Goal: Transaction & Acquisition: Register for event/course

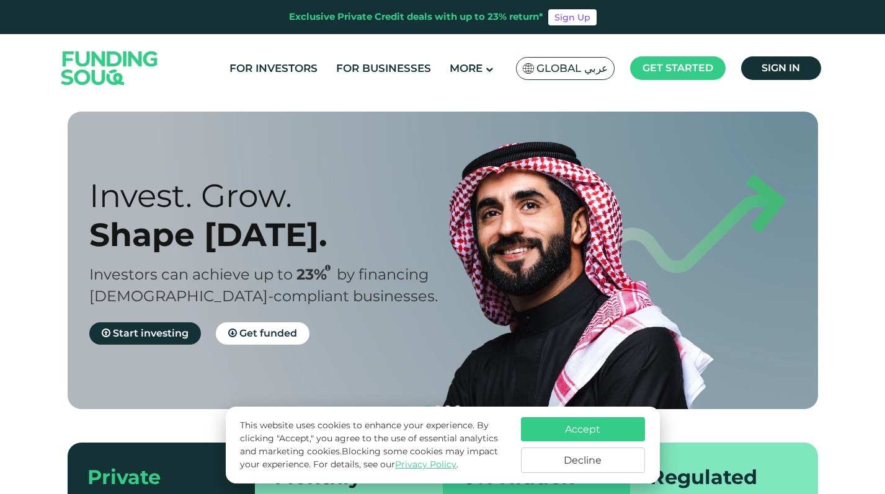
click at [580, 428] on button "Accept" at bounding box center [583, 429] width 124 height 24
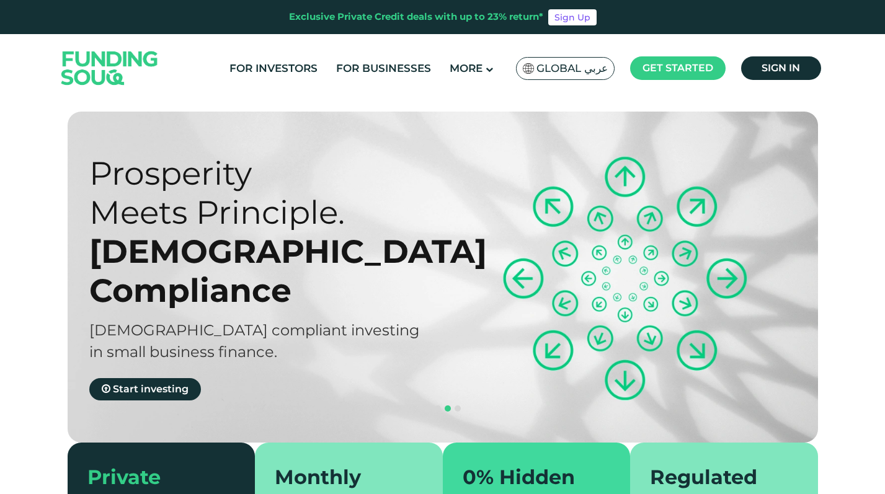
type tc-range-slider "4"
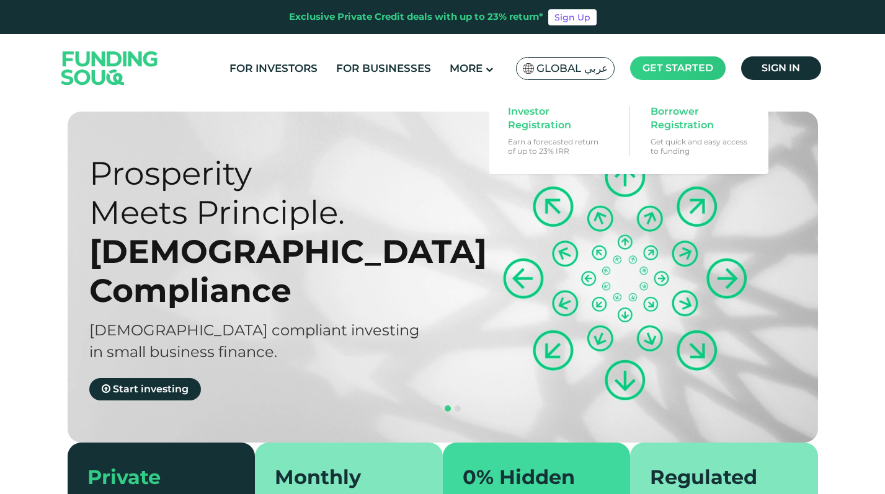
click at [662, 65] on span "Get started" at bounding box center [677, 68] width 71 height 12
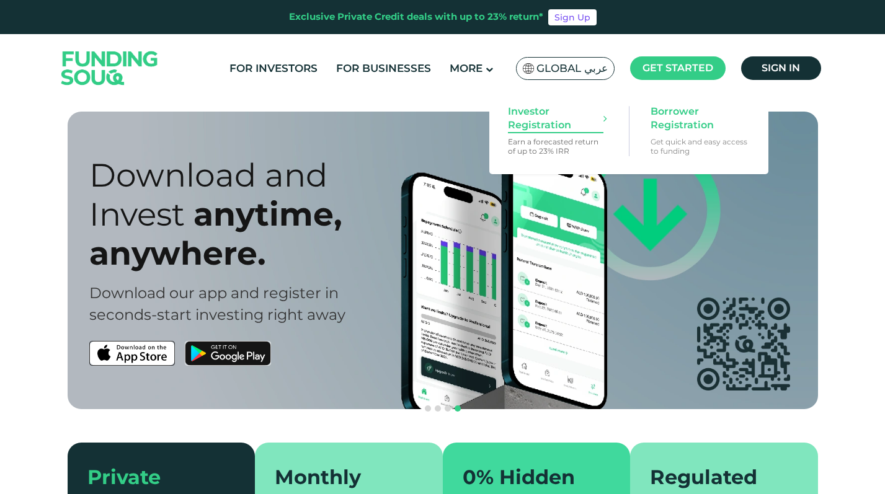
click at [530, 117] on span "Investor Registration" at bounding box center [555, 118] width 95 height 27
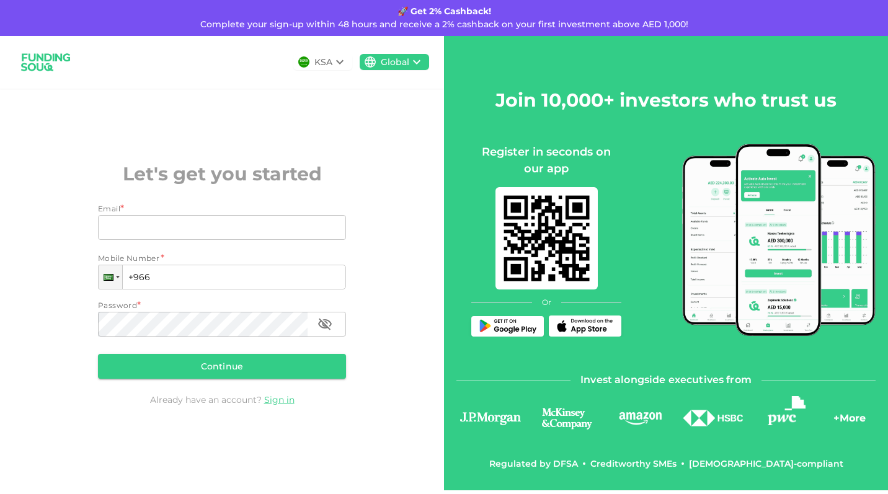
click at [342, 61] on icon at bounding box center [339, 62] width 7 height 4
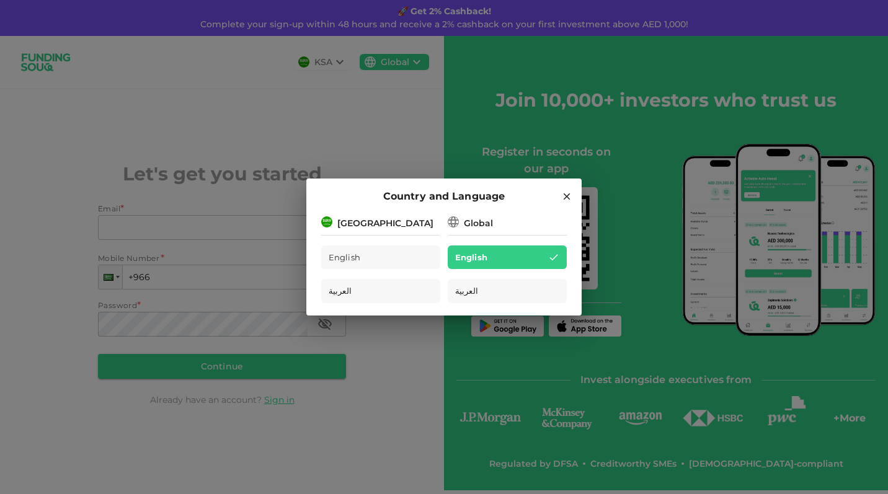
click at [383, 223] on div "[GEOGRAPHIC_DATA]" at bounding box center [385, 223] width 96 height 13
click at [394, 223] on div "[GEOGRAPHIC_DATA]" at bounding box center [380, 223] width 119 height 16
click at [340, 217] on div "[GEOGRAPHIC_DATA]" at bounding box center [385, 223] width 96 height 13
click at [324, 223] on img at bounding box center [326, 221] width 11 height 11
click at [393, 257] on div "English" at bounding box center [380, 258] width 119 height 24
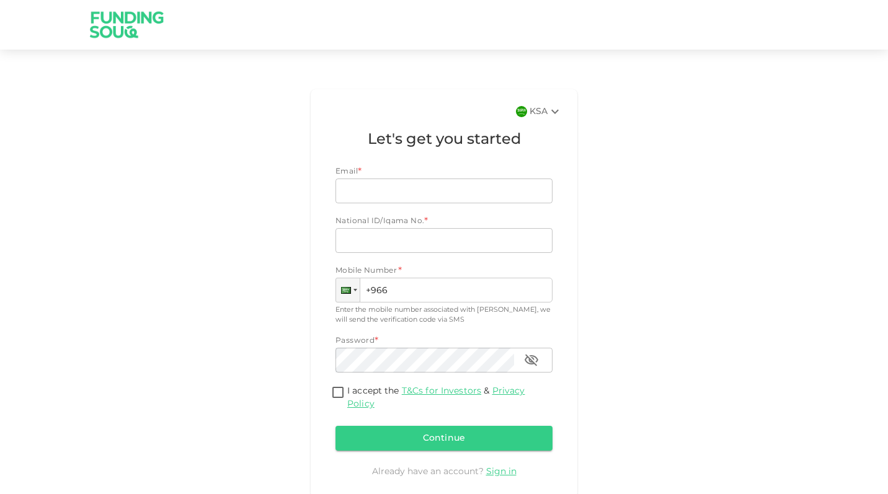
click at [558, 107] on icon at bounding box center [555, 111] width 15 height 15
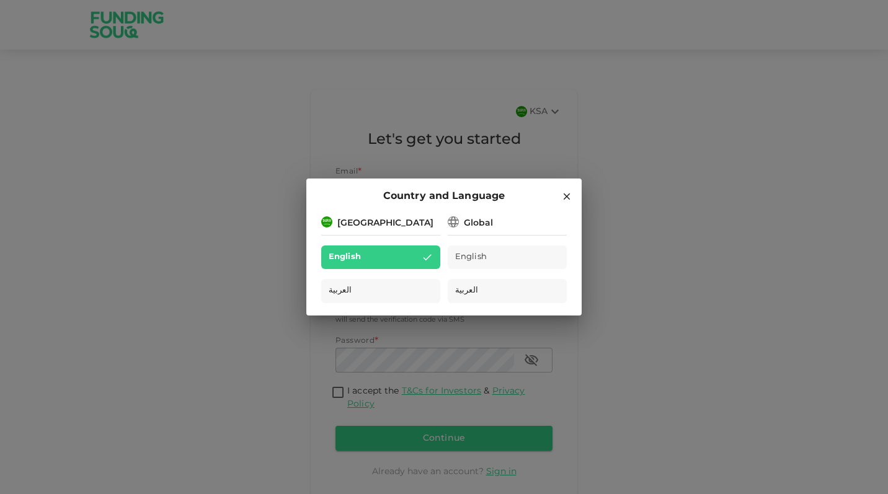
click at [476, 224] on div "Global" at bounding box center [478, 223] width 29 height 13
click at [324, 222] on img at bounding box center [326, 221] width 11 height 11
click at [572, 198] on icon at bounding box center [566, 196] width 11 height 11
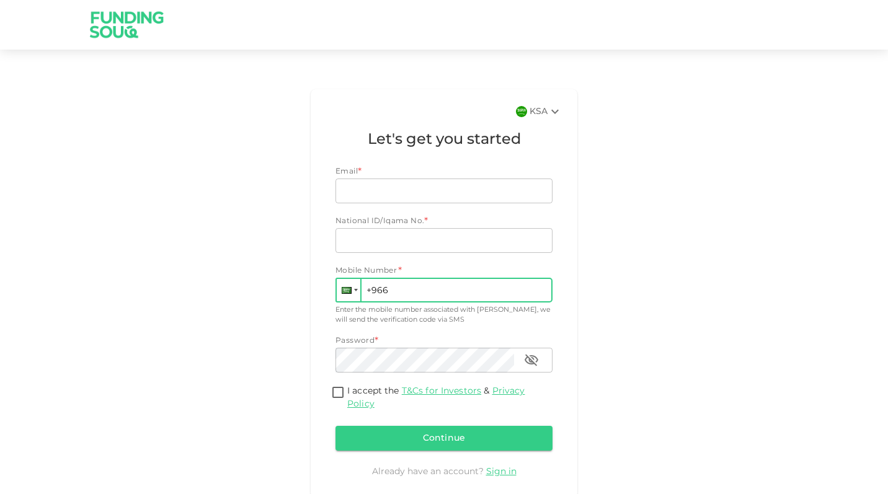
click at [353, 292] on div at bounding box center [349, 290] width 24 height 22
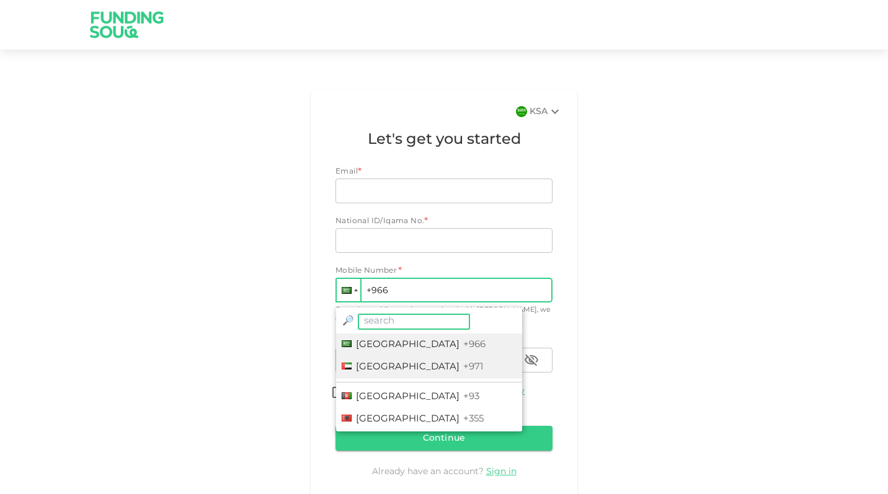
click at [356, 365] on span "[GEOGRAPHIC_DATA]" at bounding box center [408, 367] width 104 height 9
type input "+971"
